Goal: Transaction & Acquisition: Purchase product/service

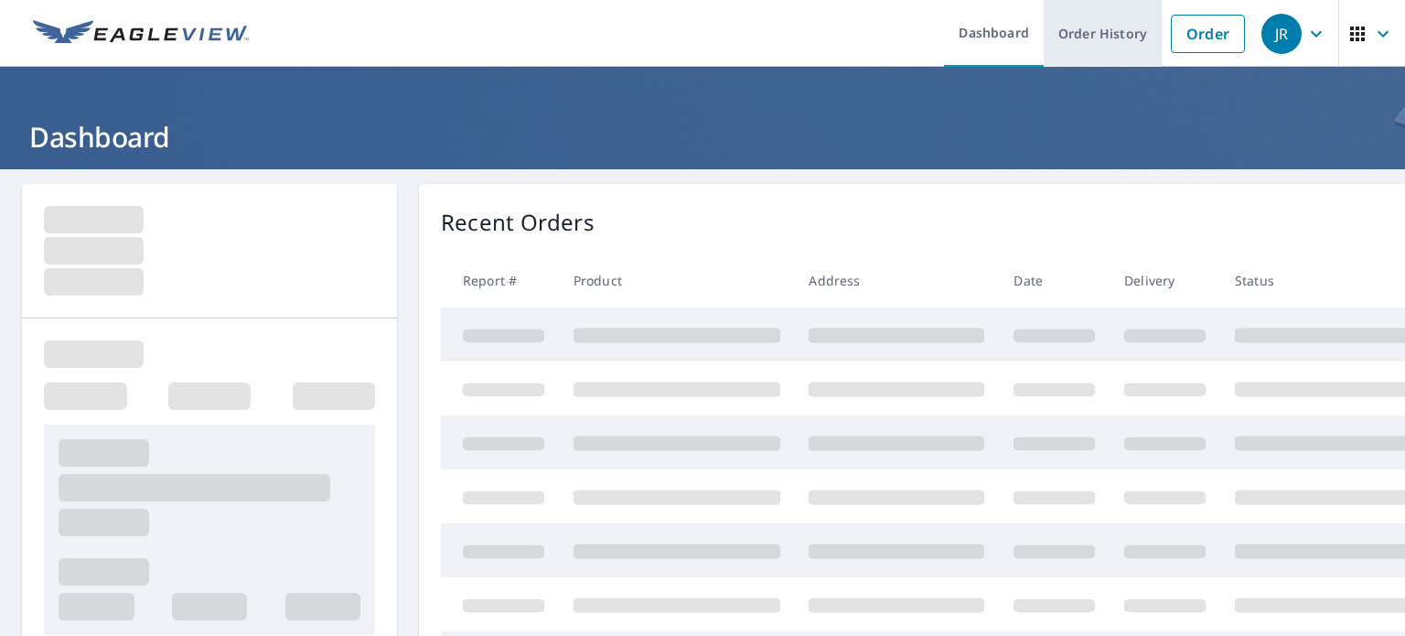
click at [1067, 39] on link "Order History" at bounding box center [1103, 33] width 118 height 67
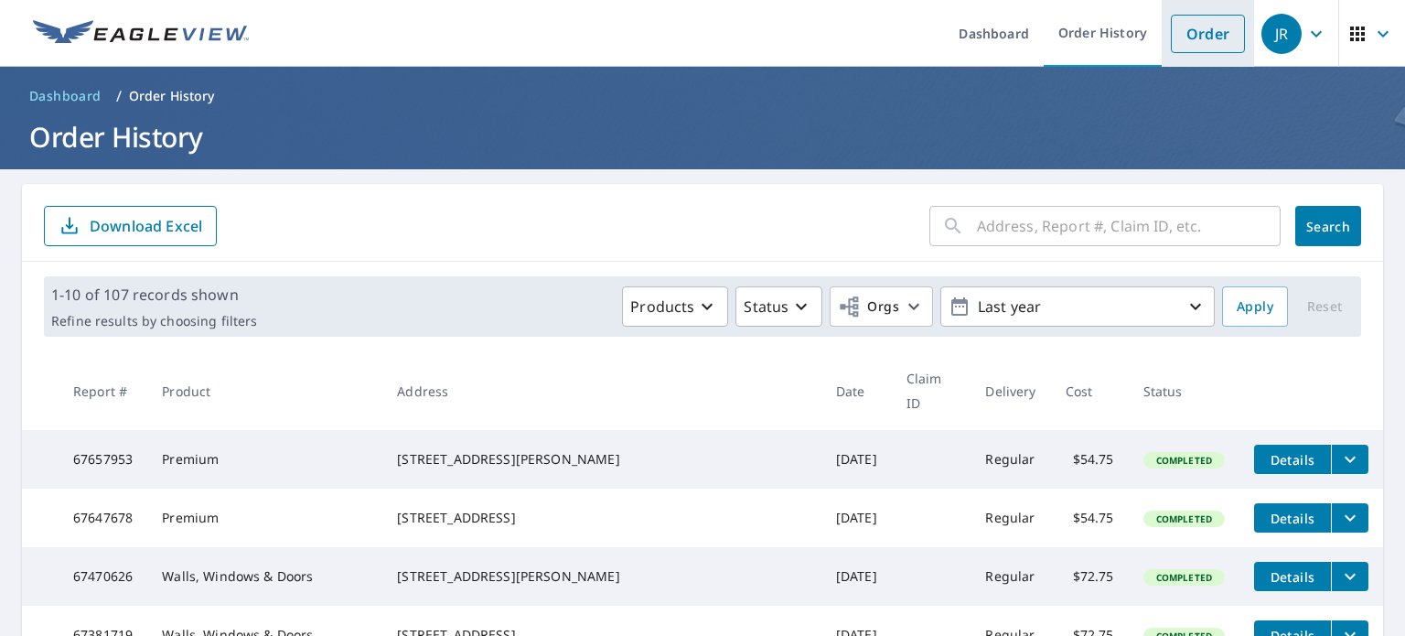
click at [1181, 39] on link "Order" at bounding box center [1208, 34] width 74 height 38
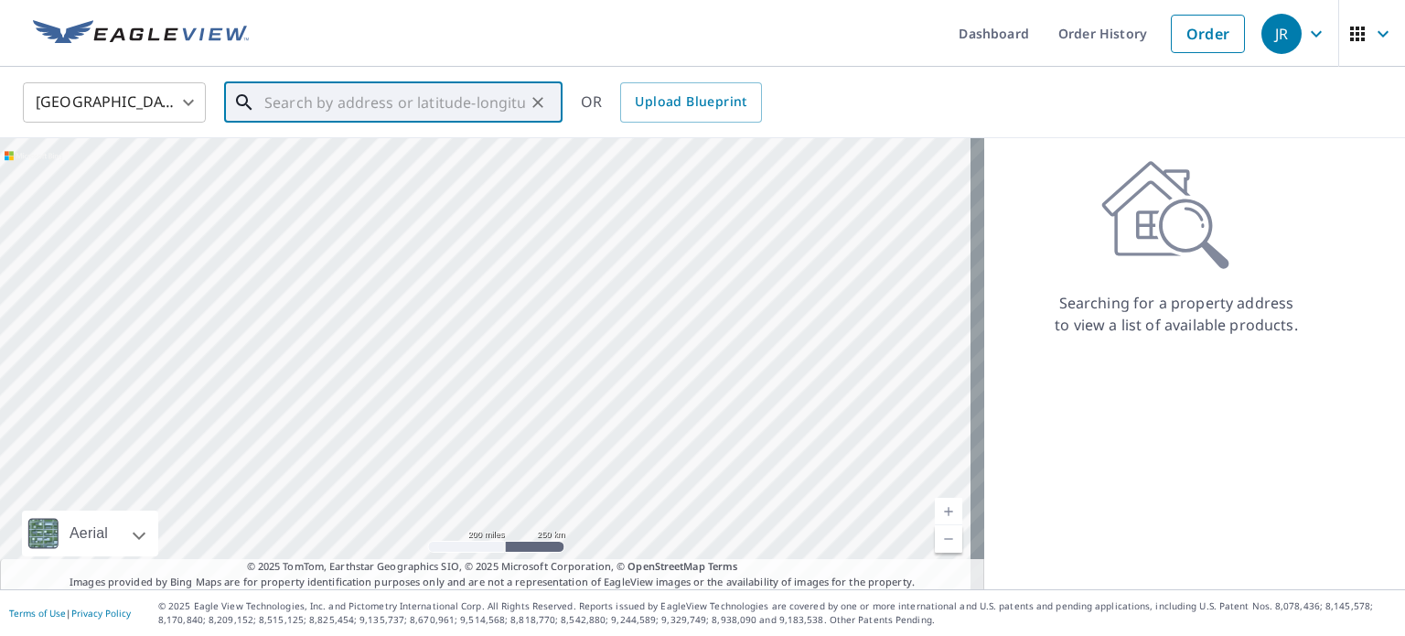
paste input "[STREET_ADDRESS]"
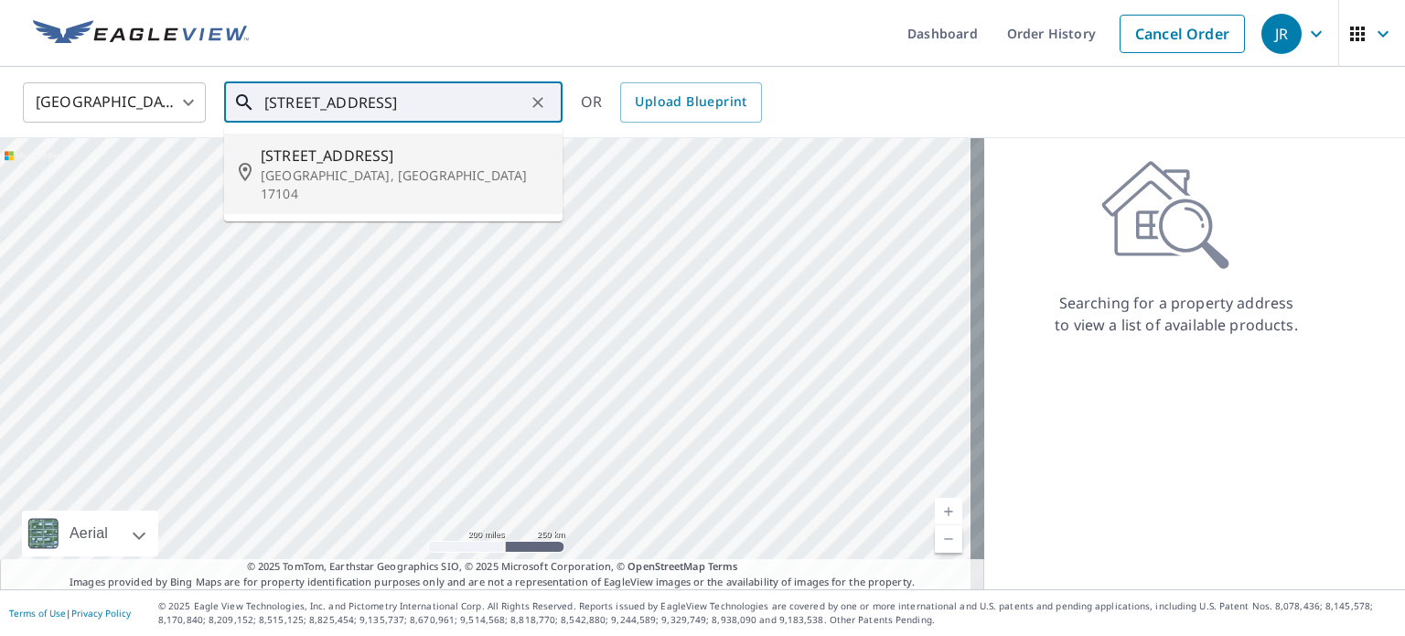
click at [333, 167] on p "[GEOGRAPHIC_DATA], [GEOGRAPHIC_DATA] 17104" at bounding box center [404, 185] width 287 height 37
type input "[STREET_ADDRESS]"
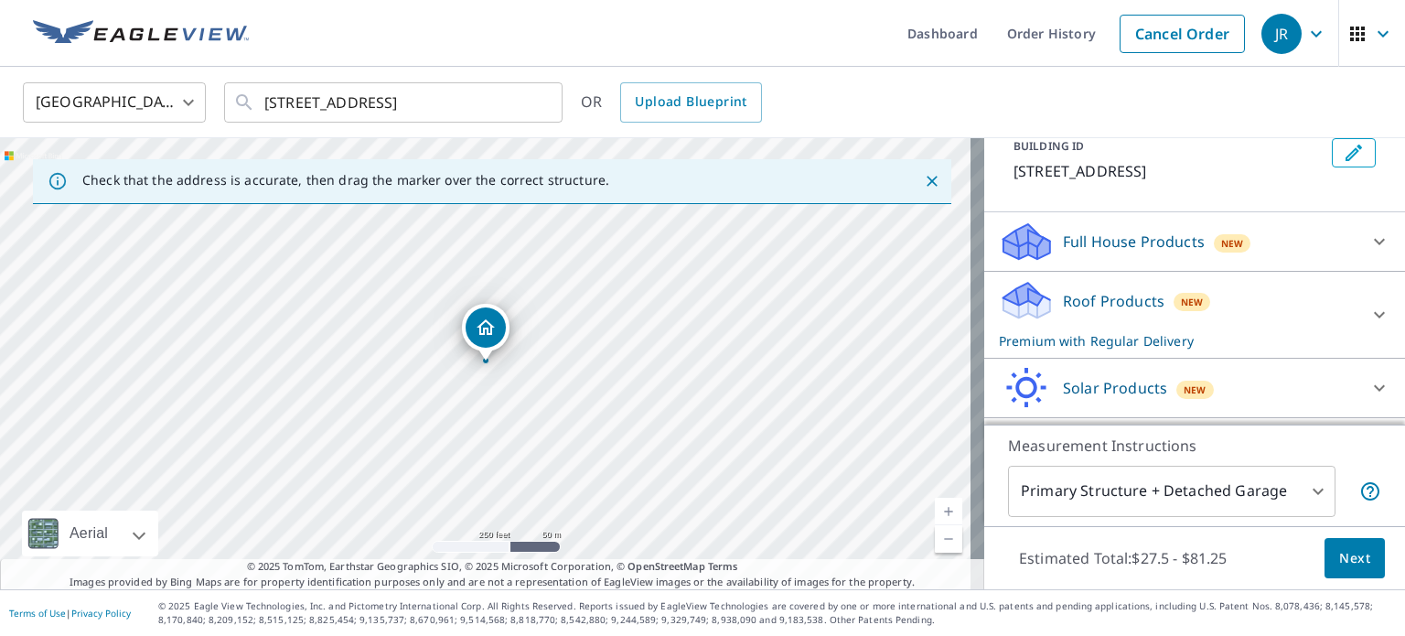
scroll to position [167, 0]
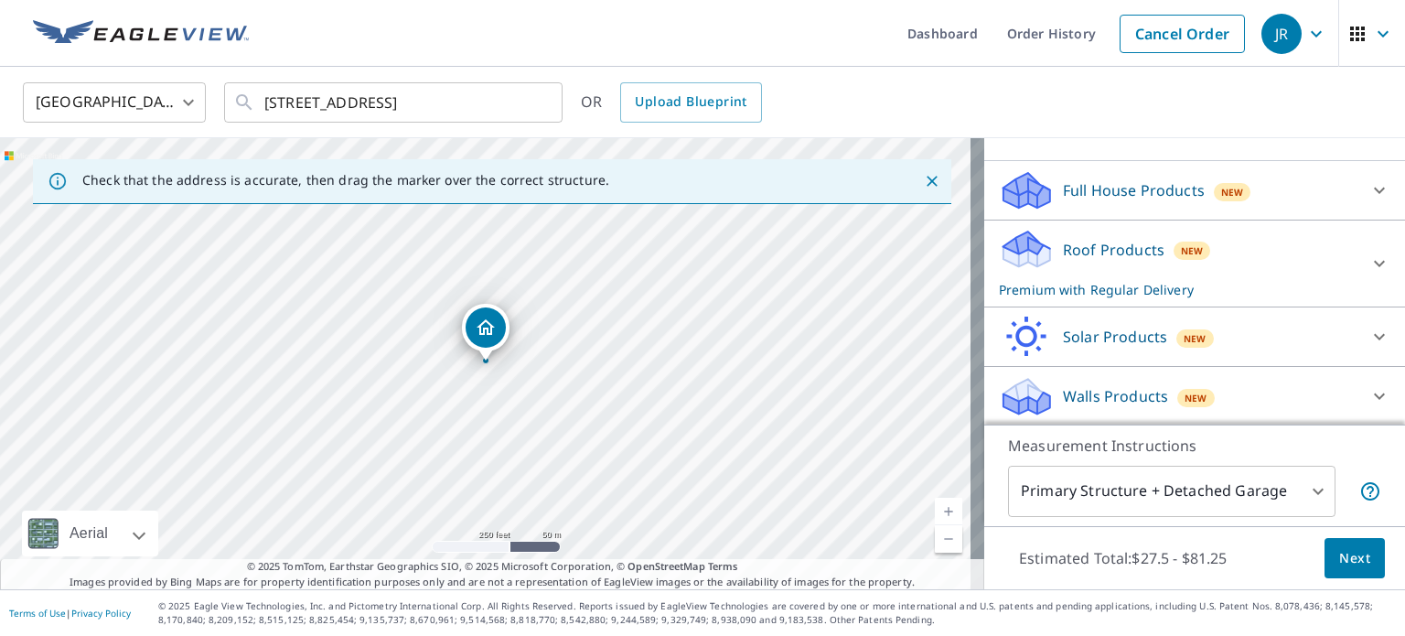
click at [1098, 248] on p "Roof Products" at bounding box center [1114, 250] width 102 height 22
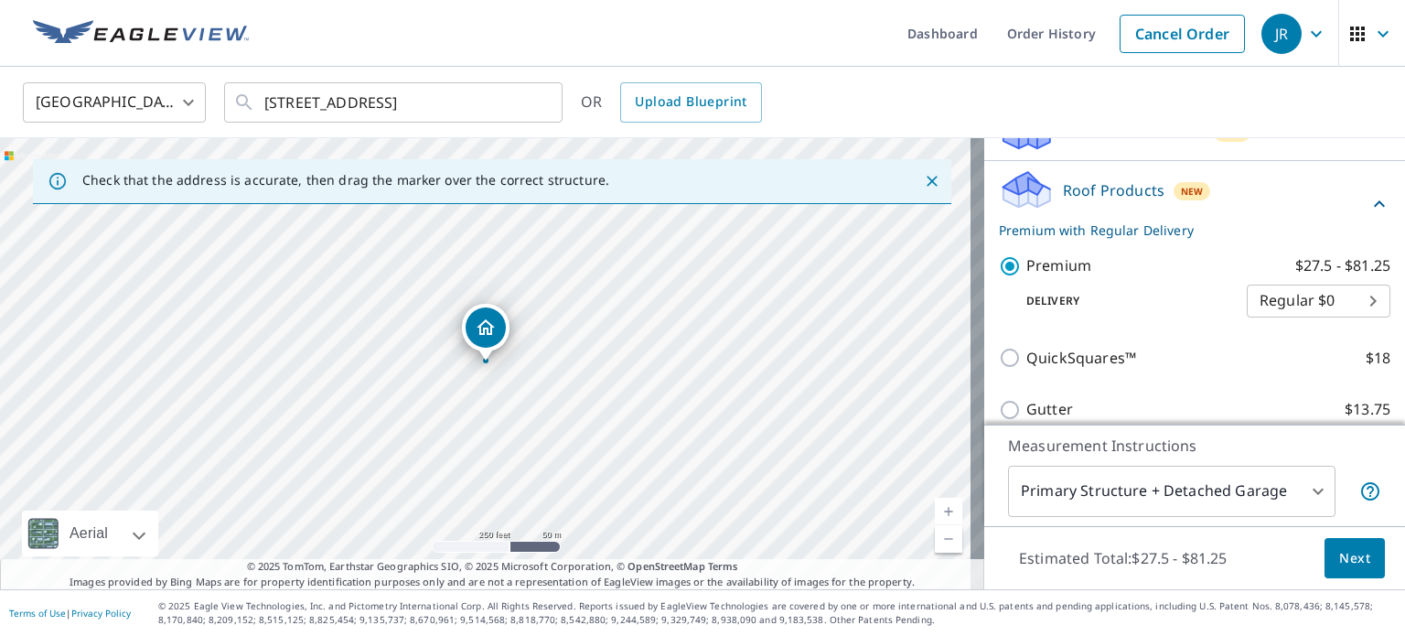
scroll to position [258, 0]
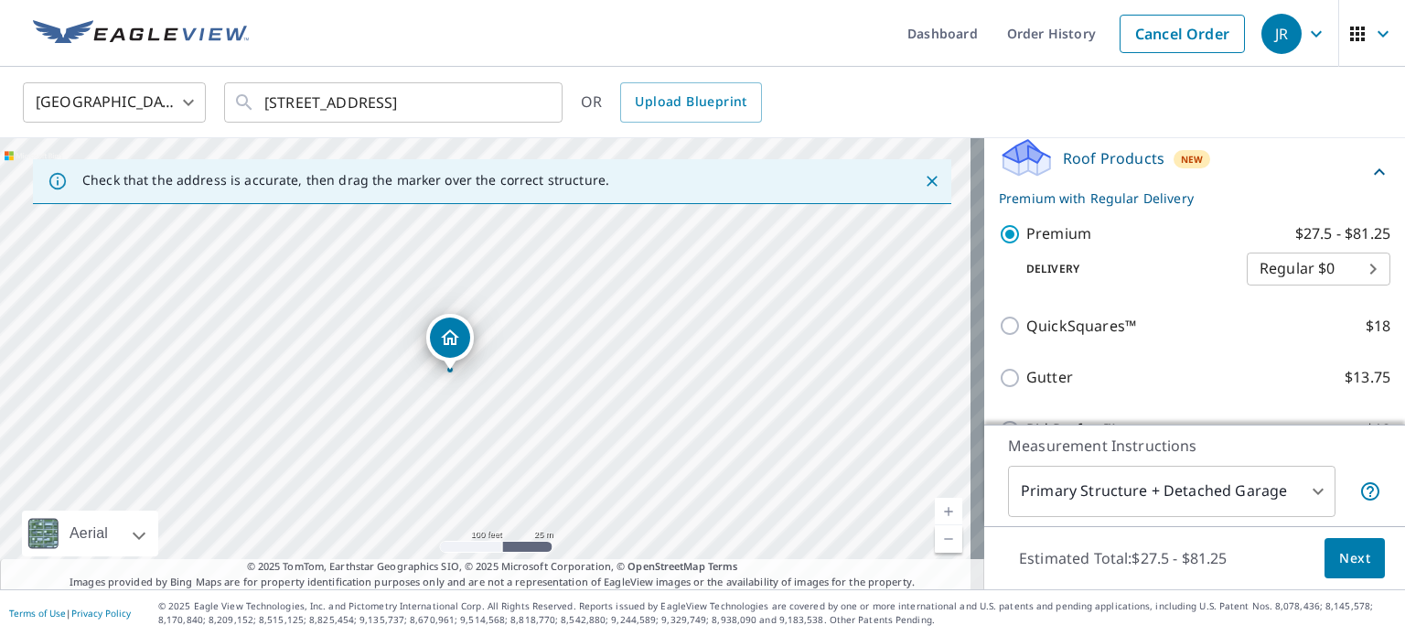
drag, startPoint x: 437, startPoint y: 395, endPoint x: 464, endPoint y: 369, distance: 37.5
click at [464, 369] on div "[STREET_ADDRESS]" at bounding box center [492, 363] width 984 height 451
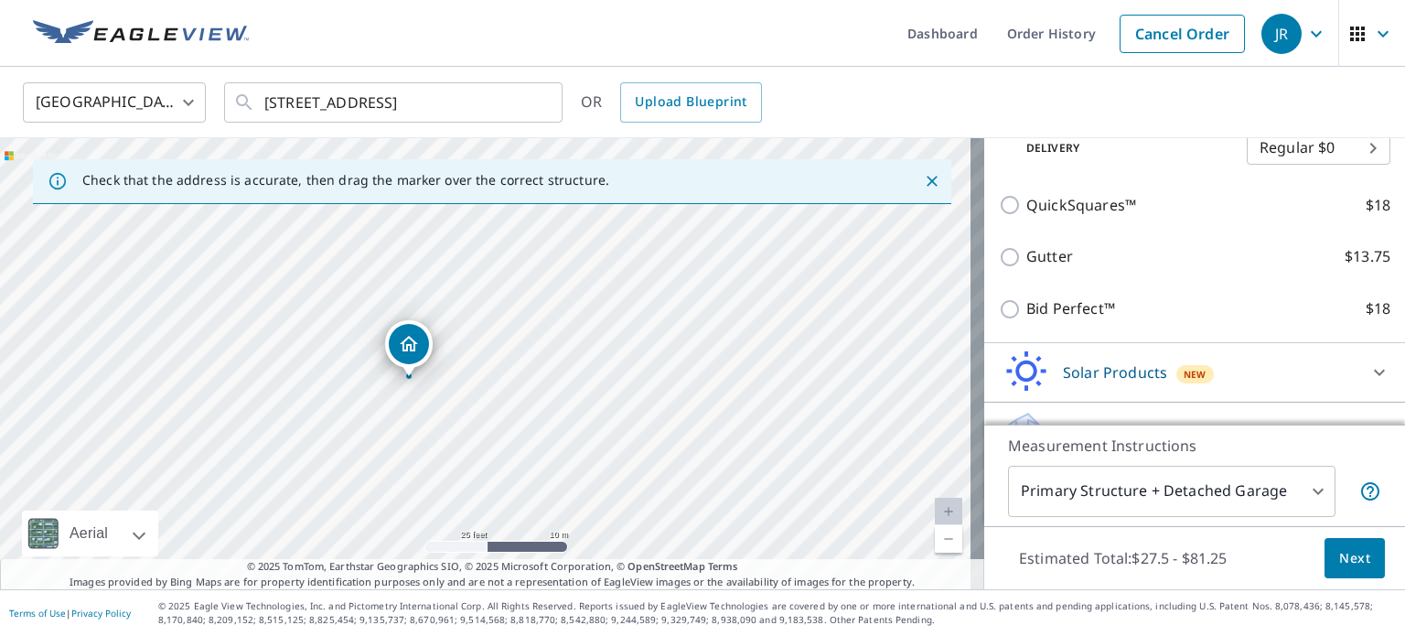
scroll to position [414, 0]
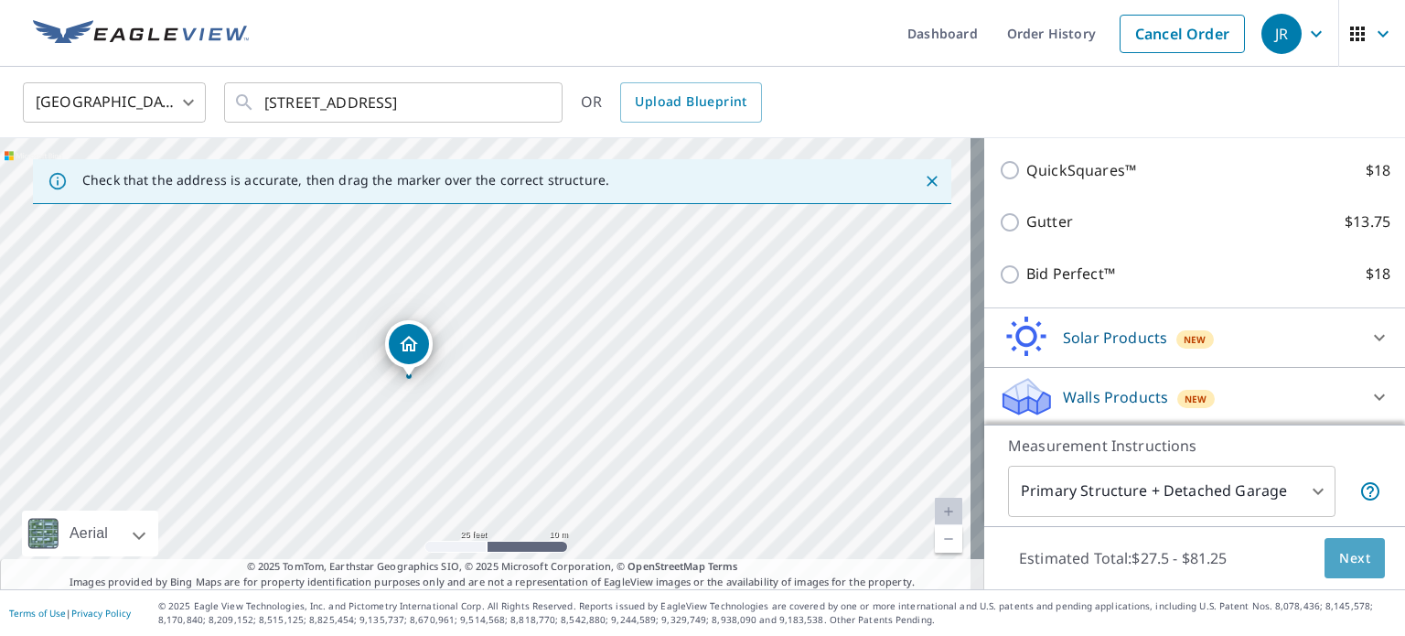
click at [1339, 563] on span "Next" at bounding box center [1354, 558] width 31 height 23
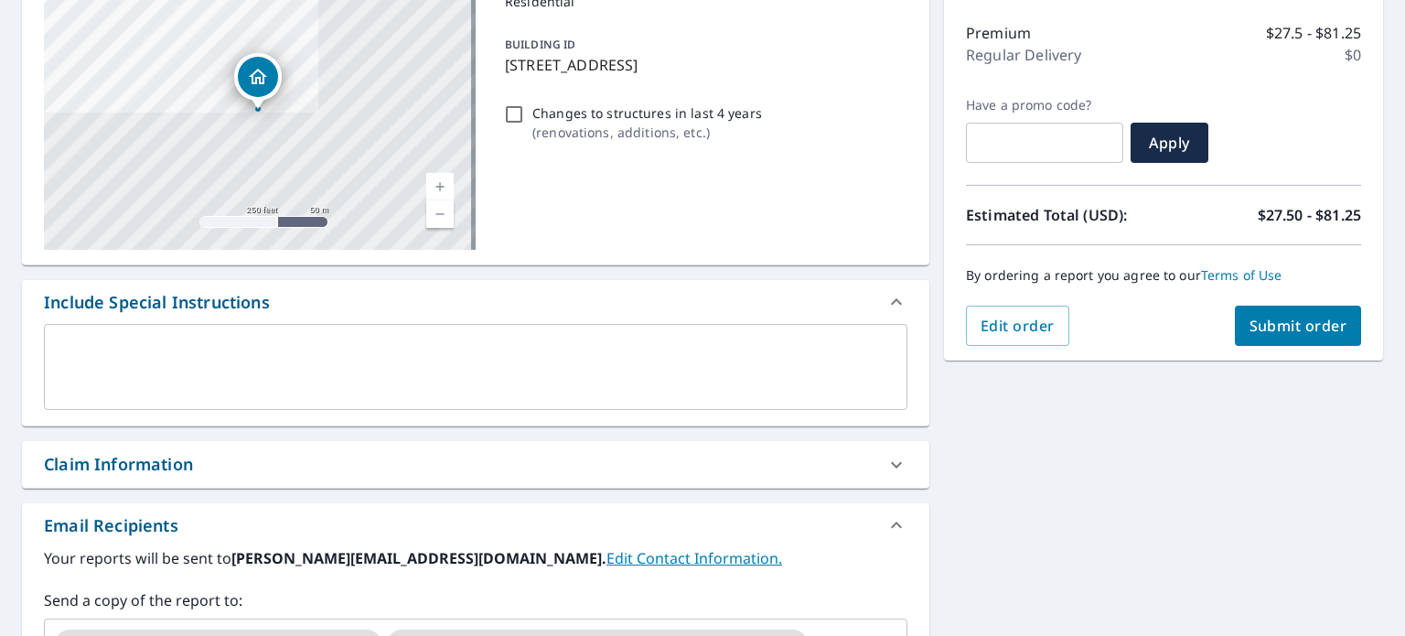
scroll to position [457, 0]
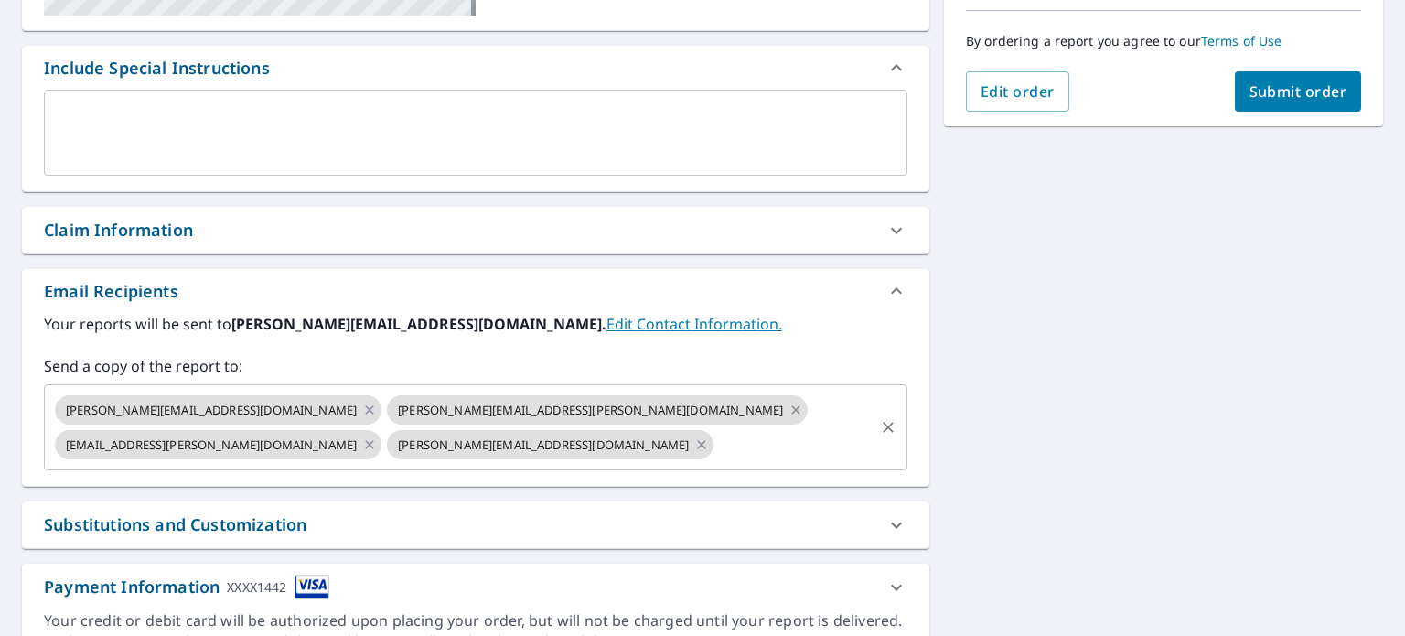
click at [792, 408] on icon at bounding box center [796, 409] width 8 height 8
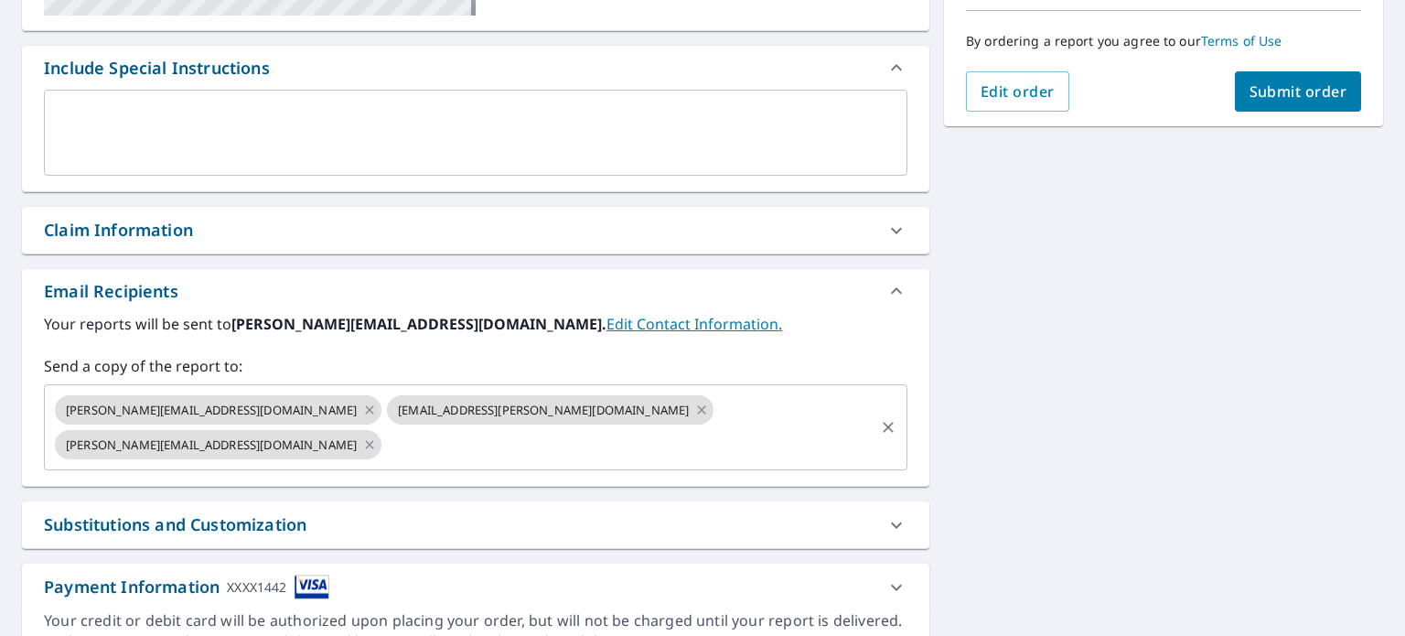
click at [694, 405] on icon at bounding box center [701, 410] width 15 height 20
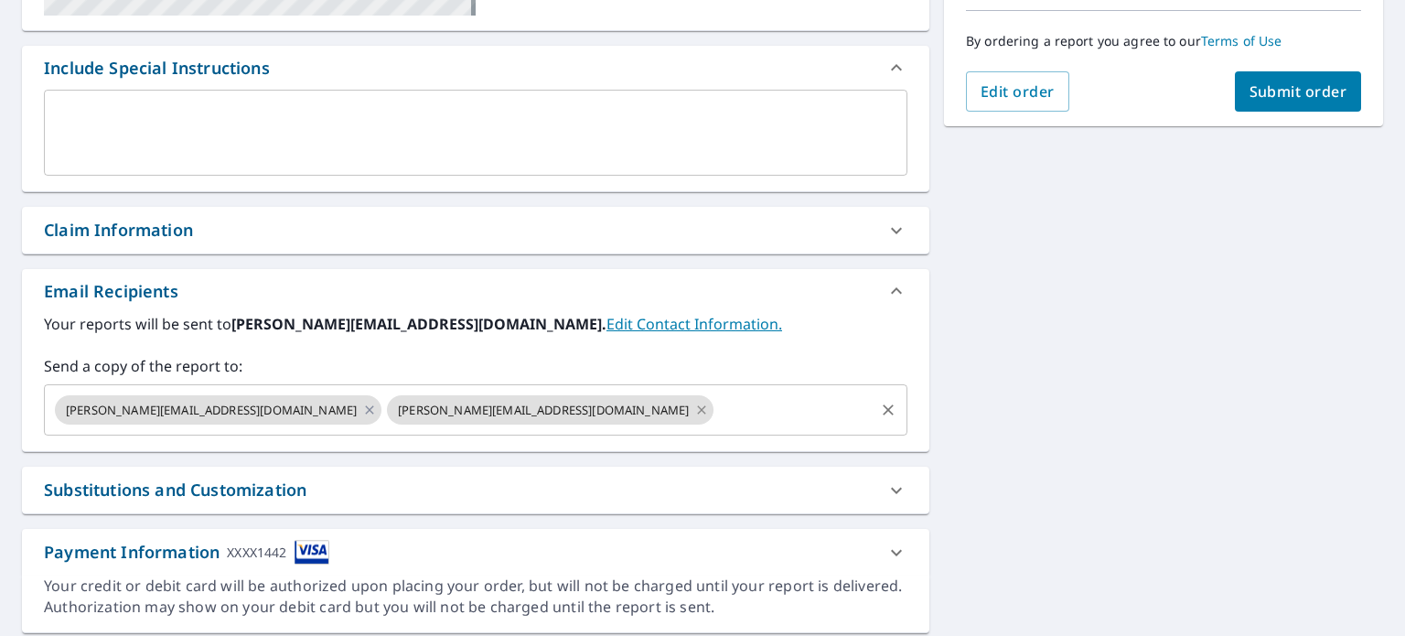
click at [698, 410] on icon at bounding box center [702, 409] width 8 height 8
checkbox input "true"
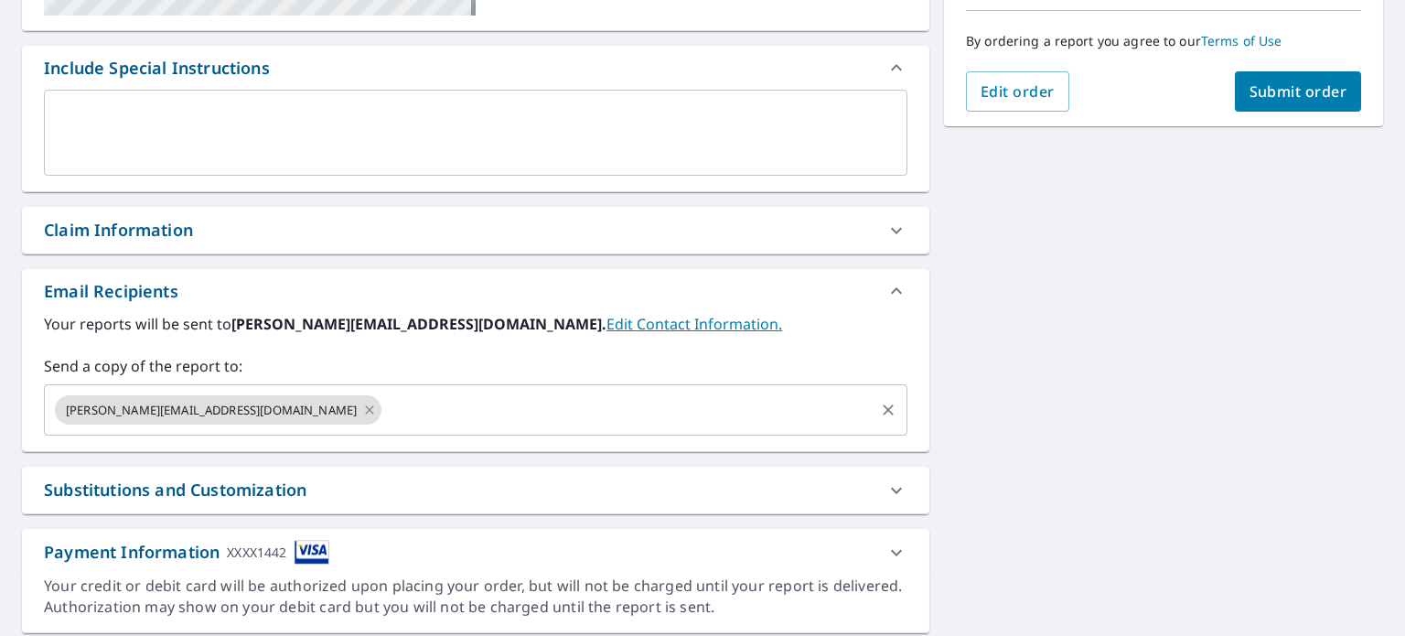
click at [384, 406] on input "text" at bounding box center [628, 410] width 488 height 35
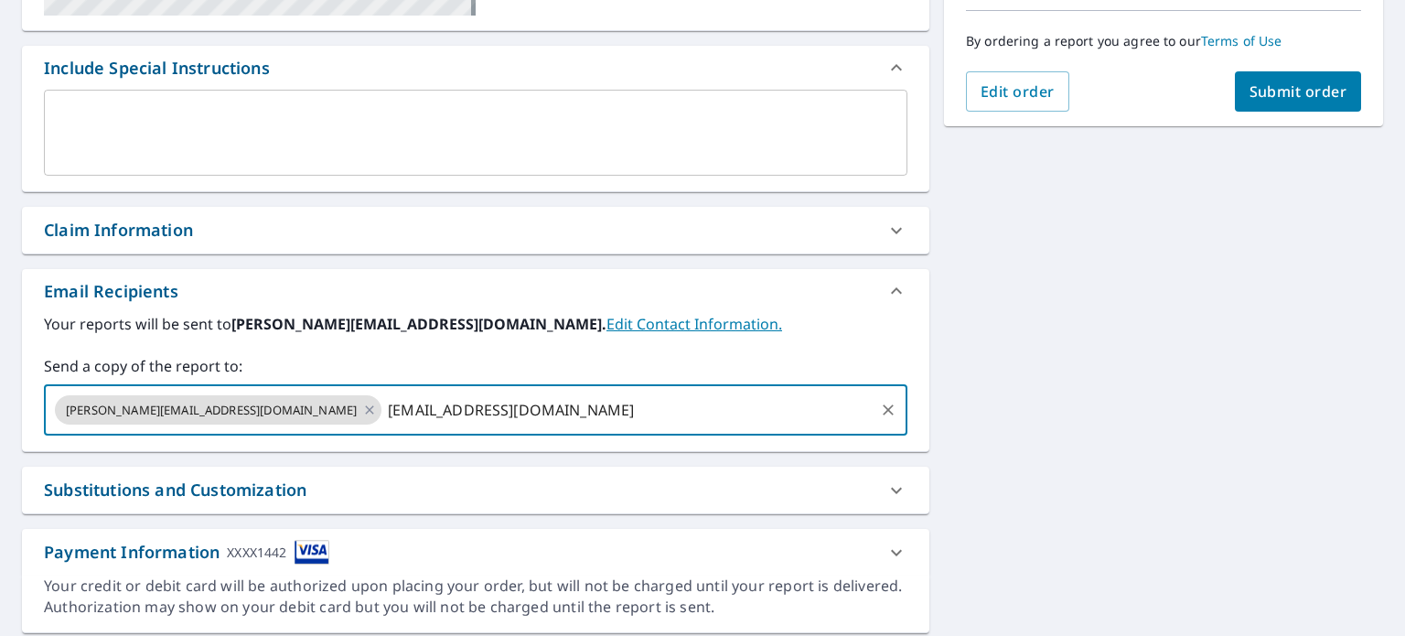
type input "[EMAIL_ADDRESS][DOMAIN_NAME]"
checkbox input "true"
click at [674, 345] on div "Your reports will be sent to [PERSON_NAME][EMAIL_ADDRESS][DOMAIN_NAME]. Edit Co…" at bounding box center [476, 374] width 864 height 123
click at [622, 408] on input "text" at bounding box center [747, 410] width 250 height 35
paste input "[PERSON_NAME][EMAIL_ADDRESS][DOMAIN_NAME]"
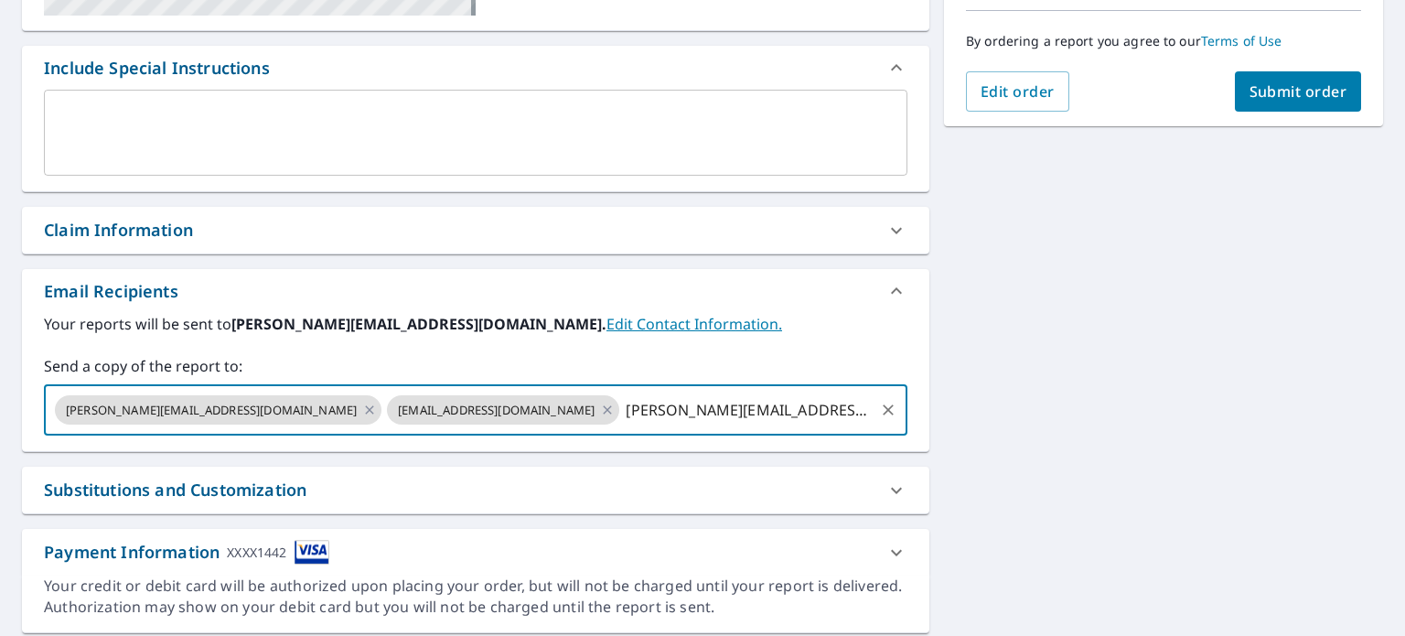
type input "[PERSON_NAME][EMAIL_ADDRESS][DOMAIN_NAME]"
checkbox input "true"
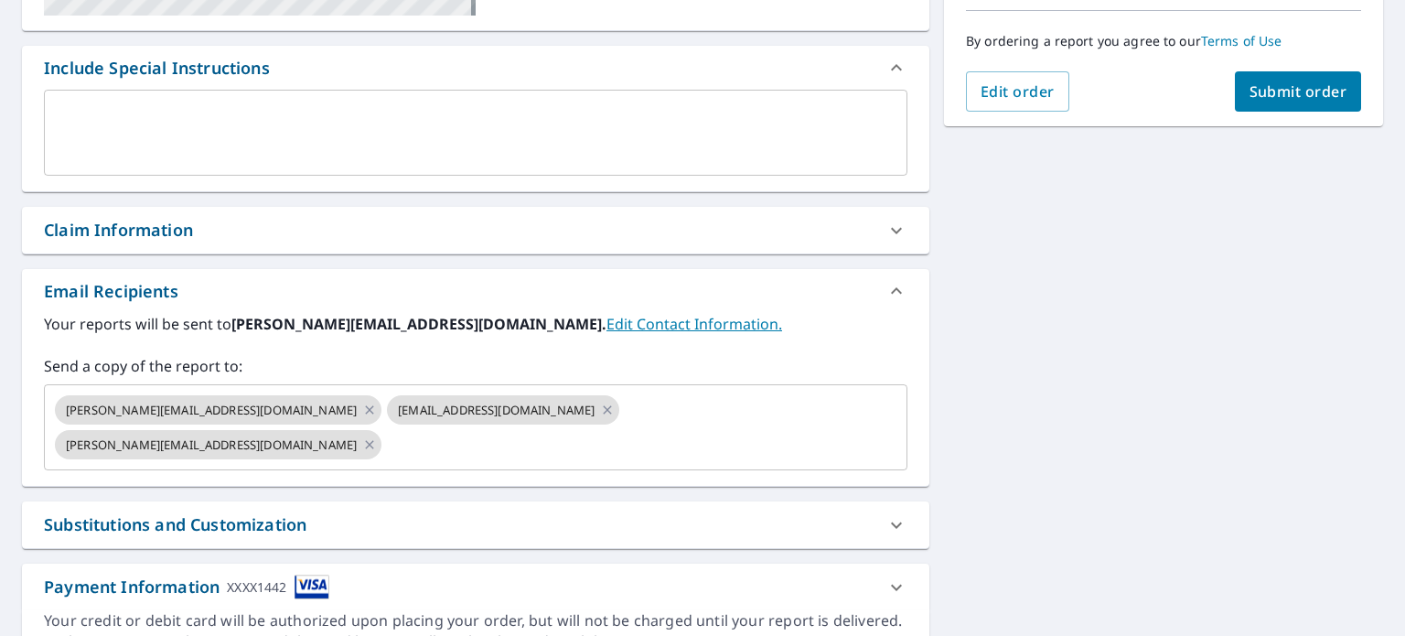
click at [559, 331] on label "Your reports will be sent to [PERSON_NAME][EMAIL_ADDRESS][DOMAIN_NAME]. Edit Co…" at bounding box center [476, 324] width 864 height 22
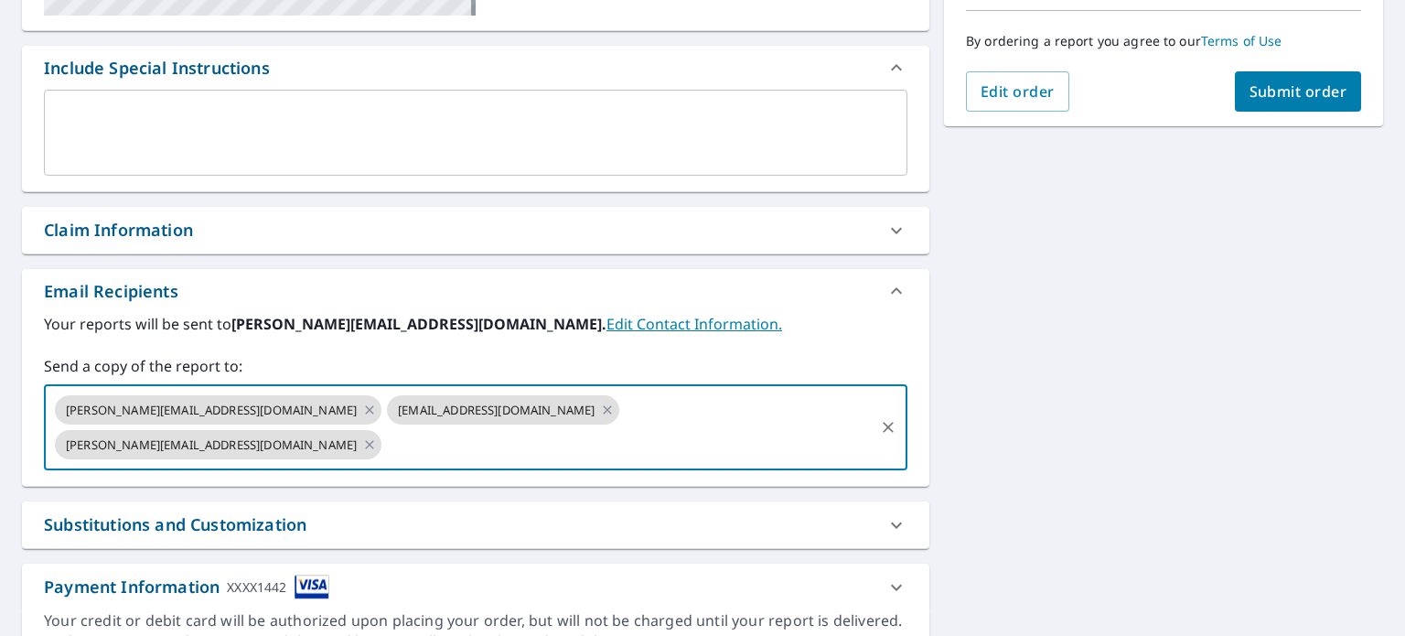
click at [699, 427] on input "text" at bounding box center [628, 444] width 488 height 35
paste input "[PERSON_NAME][EMAIL_ADDRESS][PERSON_NAME][DOMAIN_NAME]"
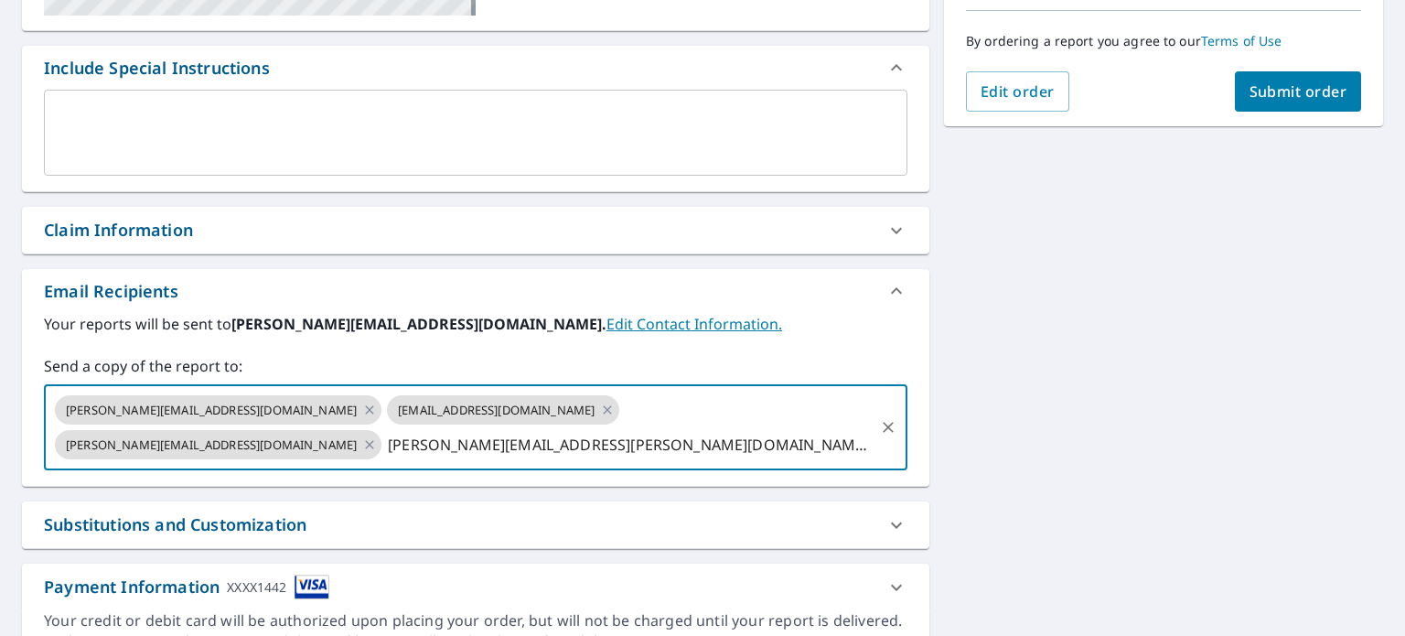
scroll to position [0, 26]
type input "[PERSON_NAME][EMAIL_ADDRESS][PERSON_NAME][DOMAIN_NAME]"
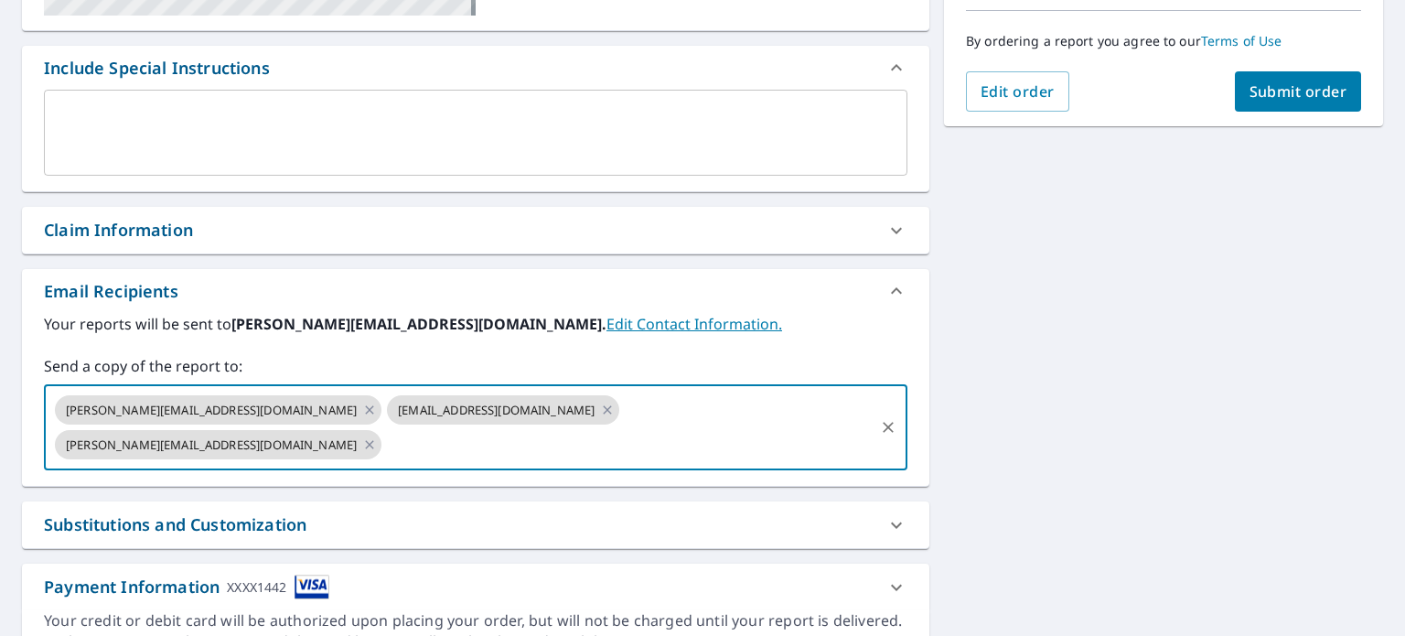
click at [801, 355] on label "Send a copy of the report to:" at bounding box center [476, 366] width 864 height 22
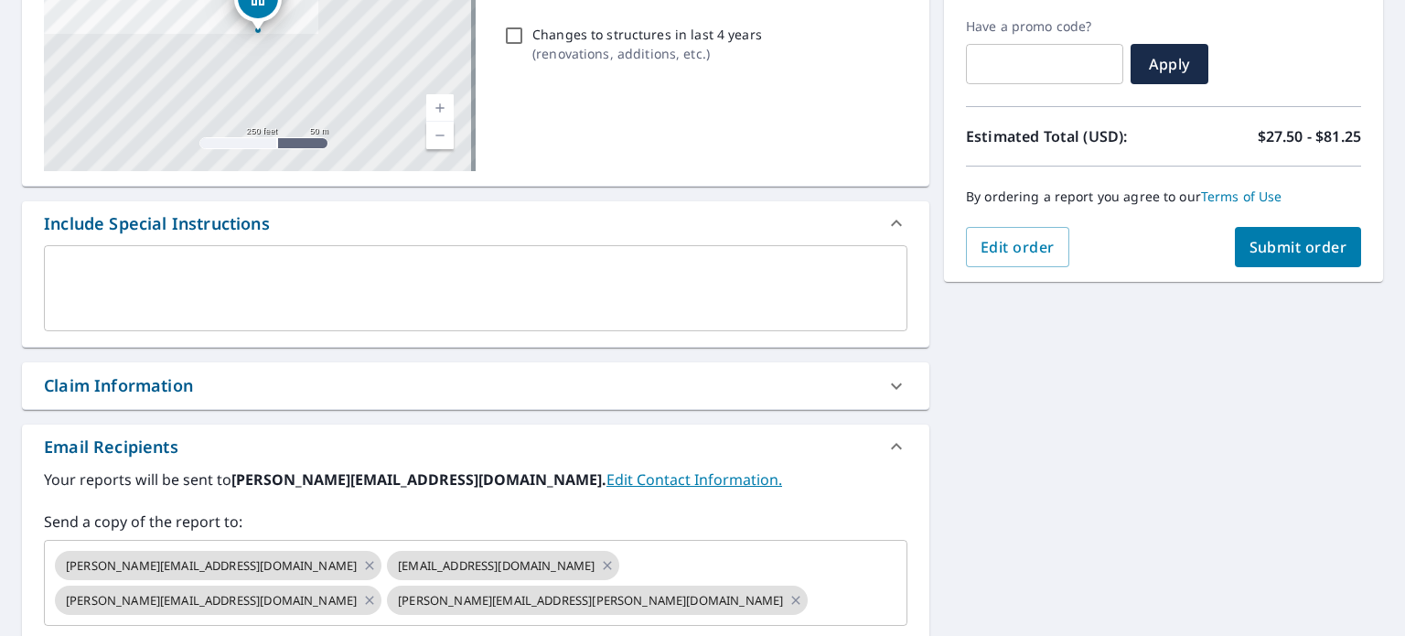
scroll to position [91, 0]
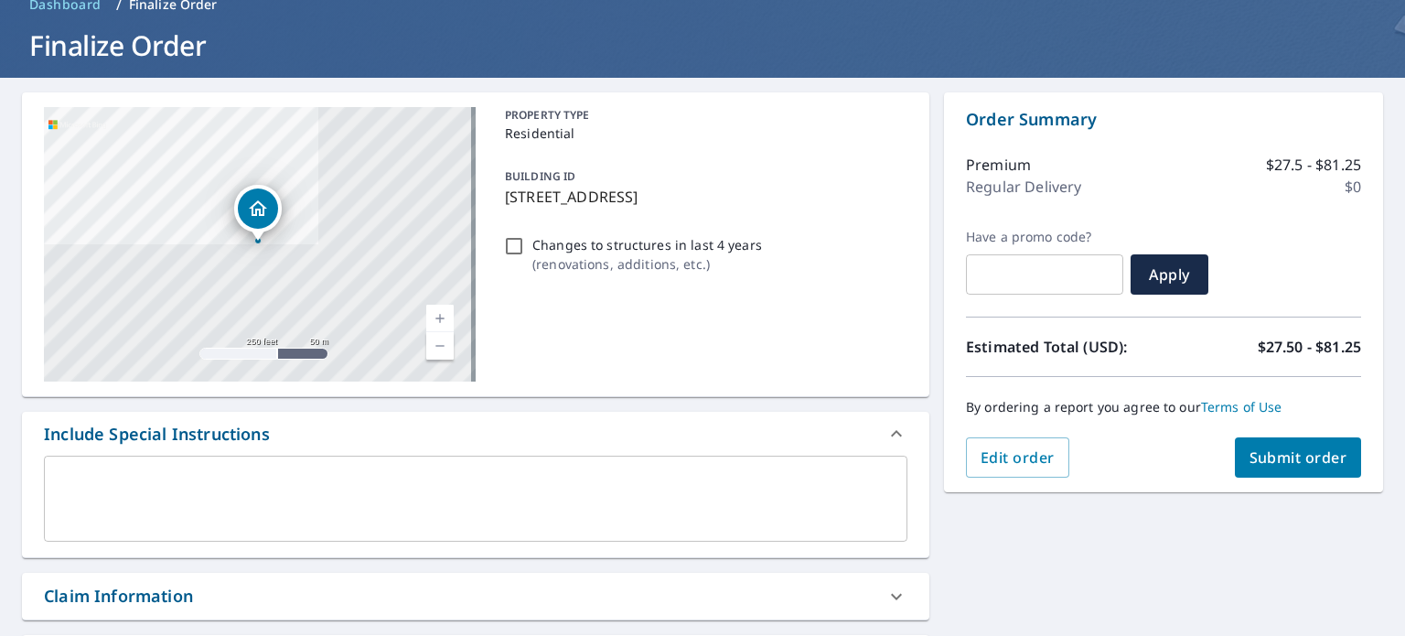
click at [1296, 457] on span "Submit order" at bounding box center [1299, 457] width 98 height 20
checkbox input "true"
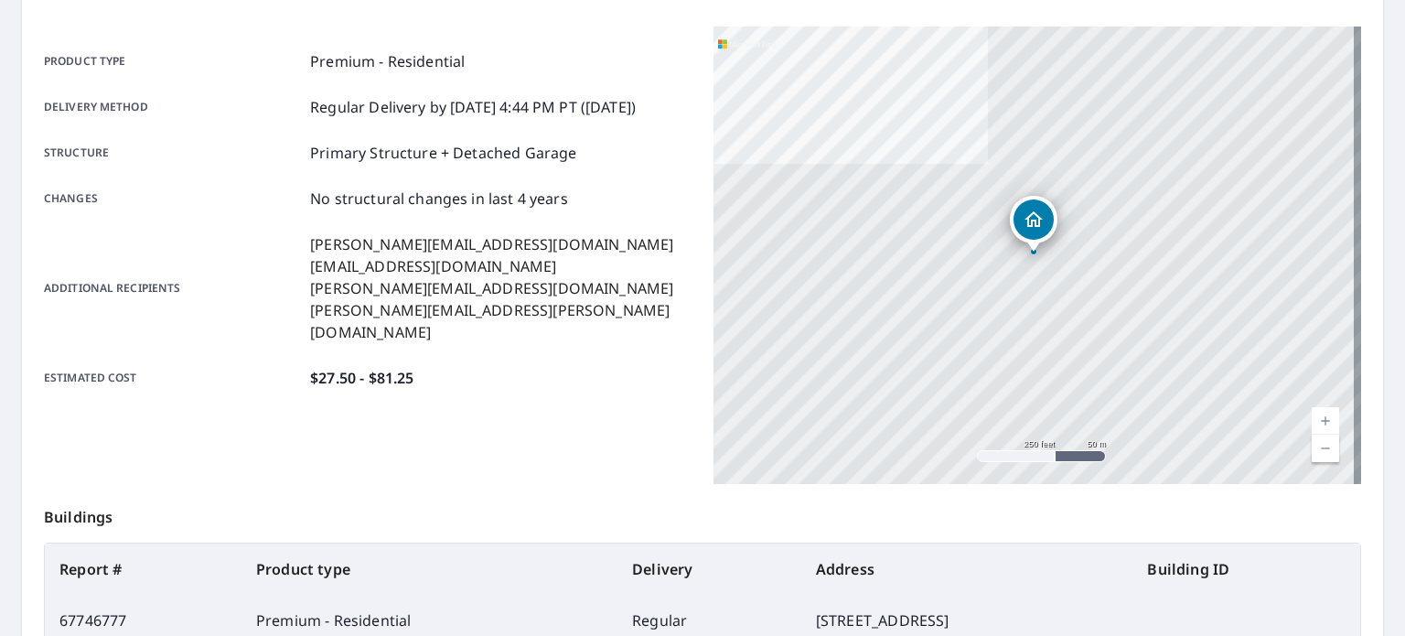
scroll to position [73, 0]
